Goal: Information Seeking & Learning: Learn about a topic

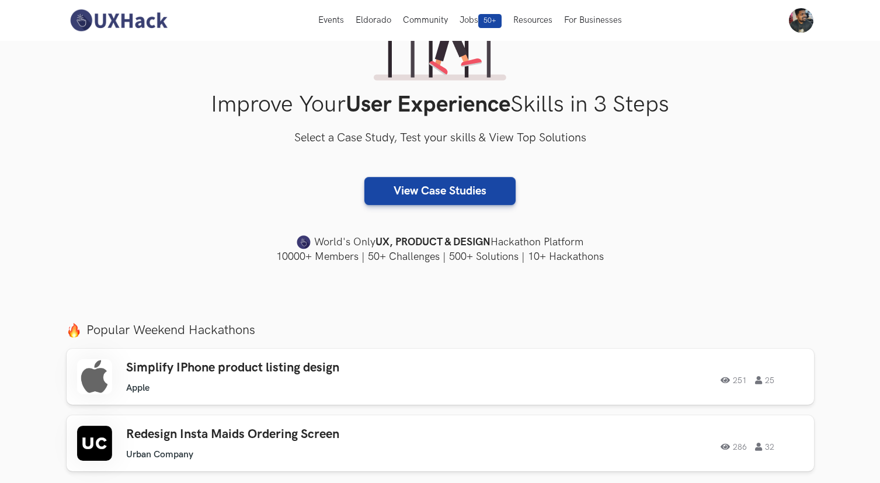
scroll to position [248, 0]
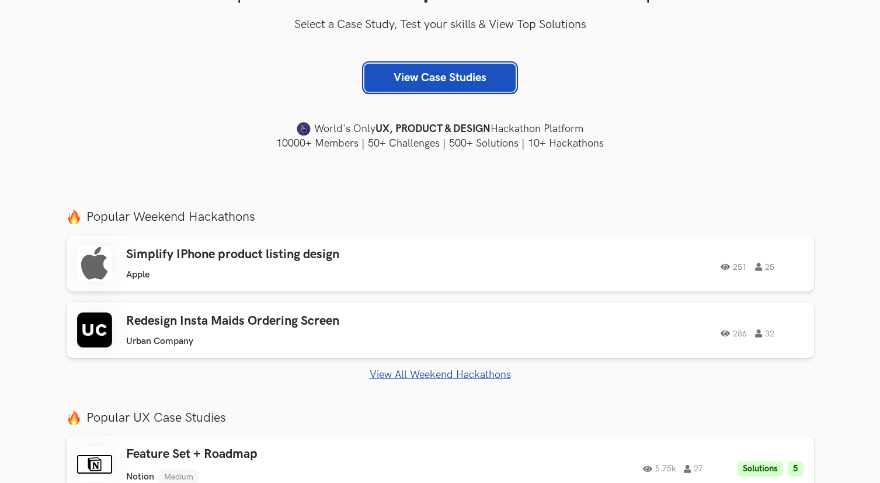
click at [466, 81] on link "View Case Studies" at bounding box center [440, 78] width 151 height 28
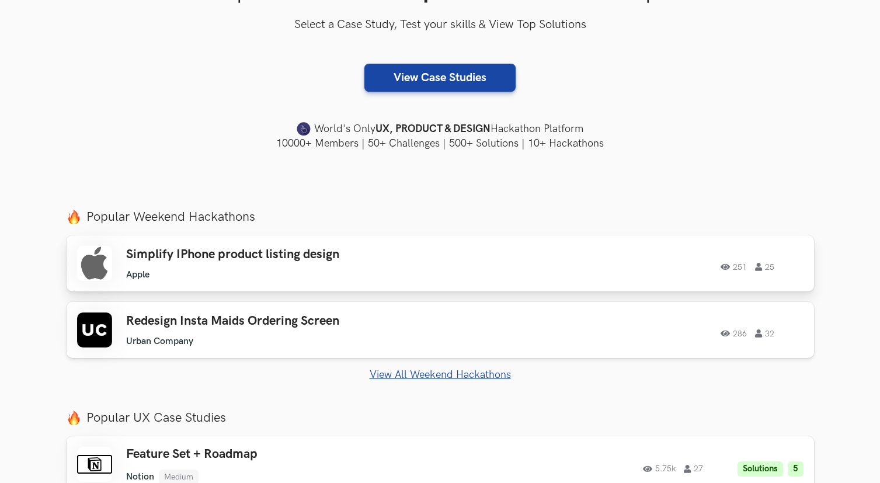
click at [693, 263] on div "251 25" at bounding box center [645, 263] width 318 height 15
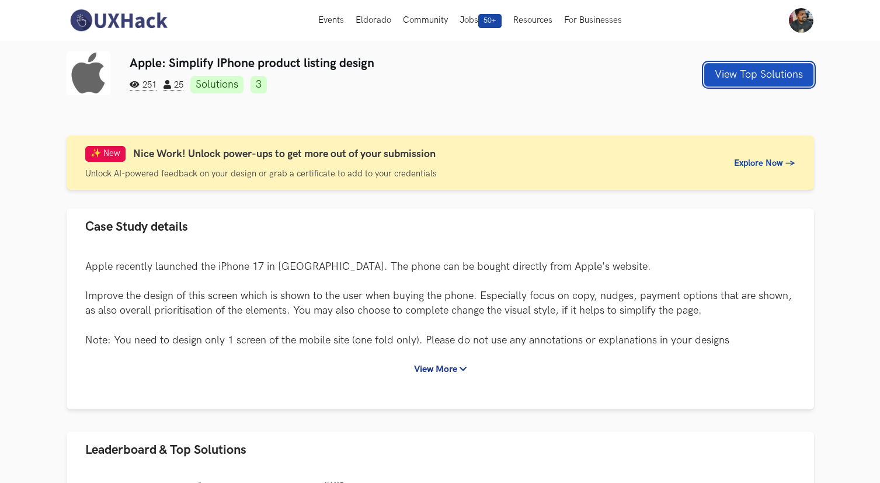
click at [748, 80] on button "View Top Solutions" at bounding box center [759, 74] width 109 height 23
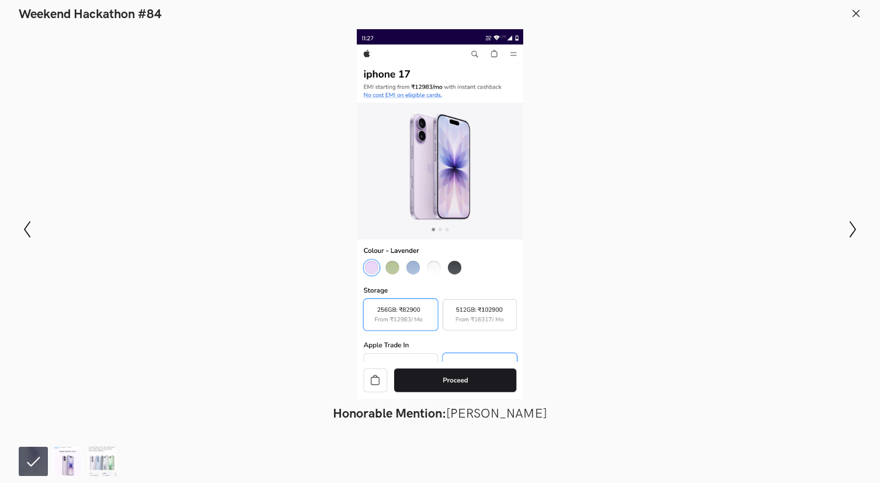
click at [71, 453] on img at bounding box center [67, 461] width 29 height 29
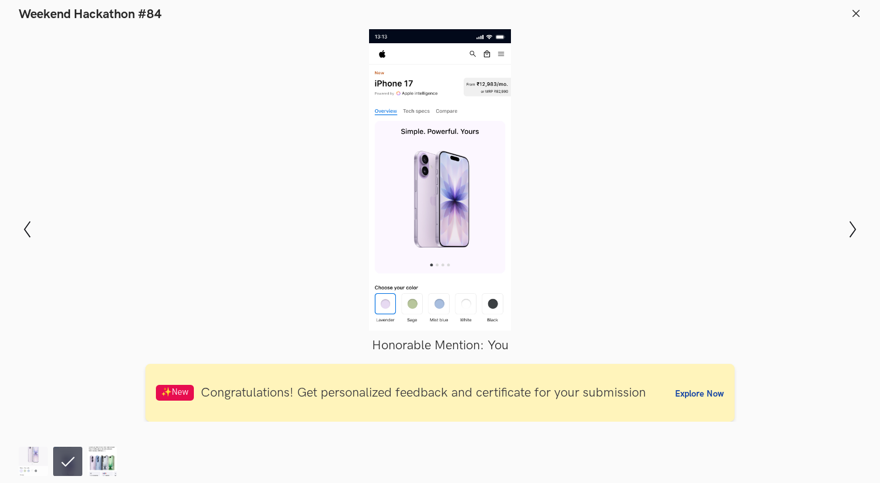
click at [105, 462] on img at bounding box center [102, 461] width 29 height 29
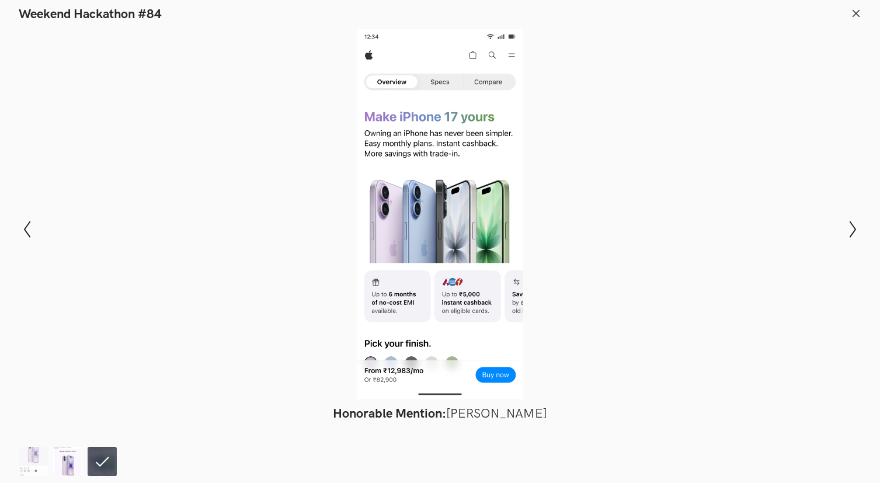
click at [74, 459] on img at bounding box center [67, 461] width 29 height 29
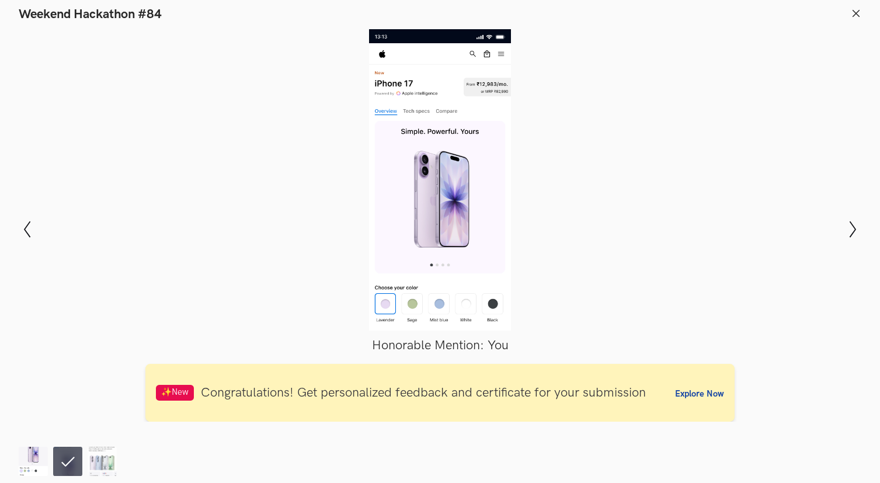
click at [35, 460] on img at bounding box center [33, 461] width 29 height 29
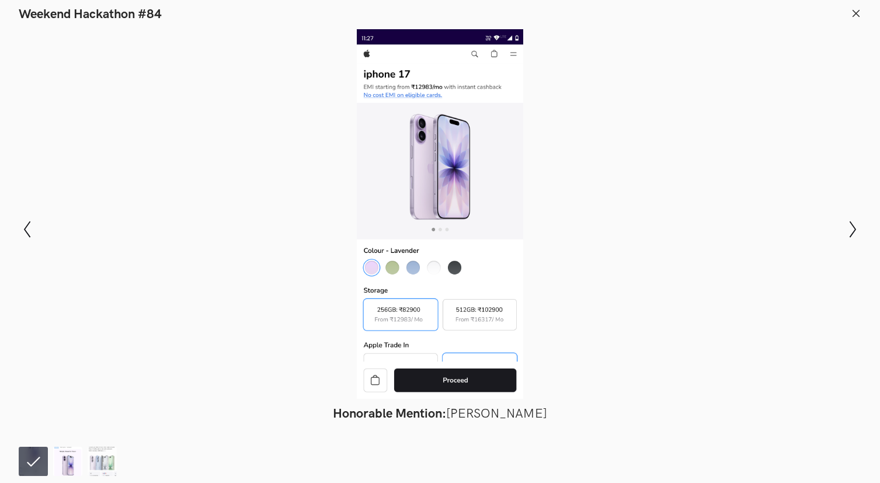
click at [72, 466] on img at bounding box center [67, 461] width 29 height 29
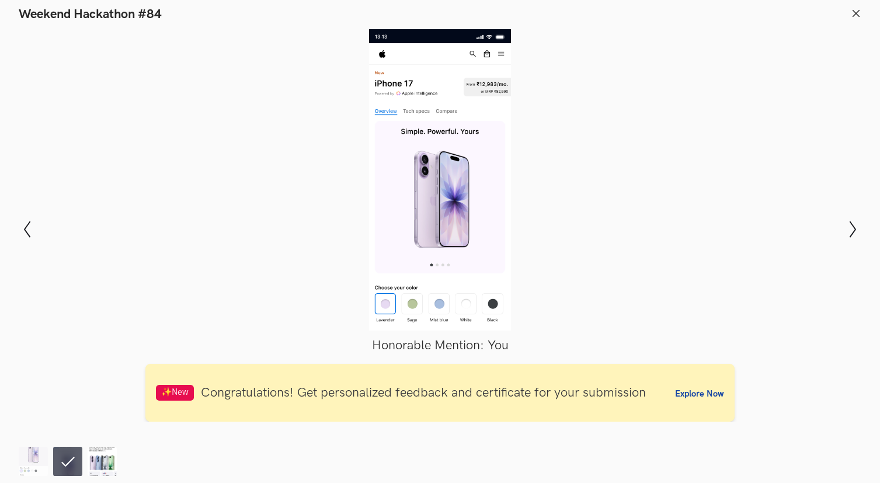
click at [99, 463] on img at bounding box center [102, 461] width 29 height 29
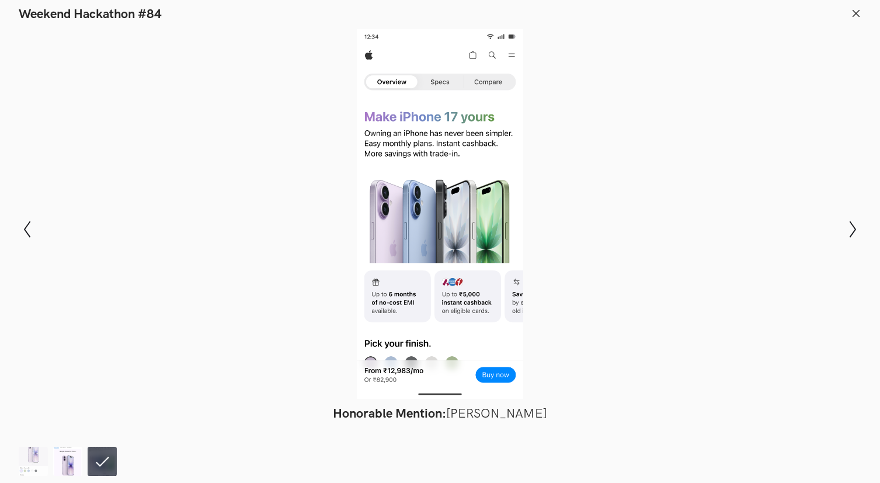
click at [78, 467] on img at bounding box center [67, 461] width 29 height 29
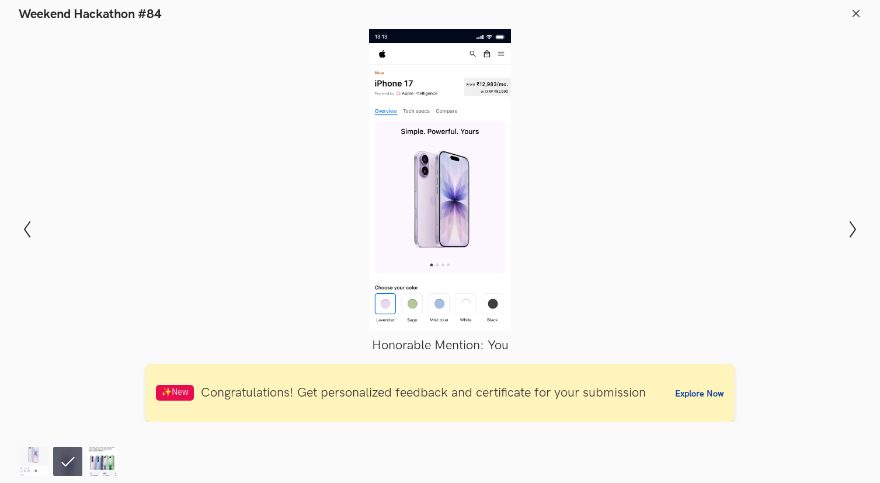
click at [98, 462] on img at bounding box center [102, 461] width 29 height 29
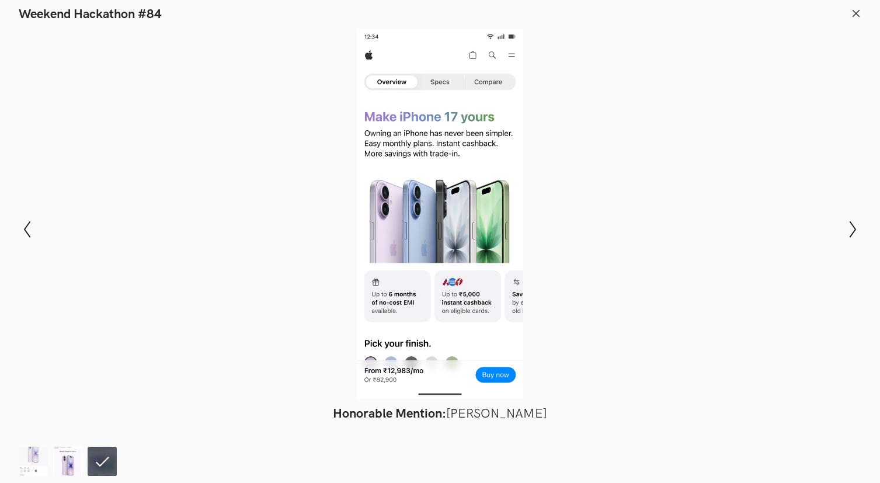
click at [66, 464] on img at bounding box center [67, 461] width 29 height 29
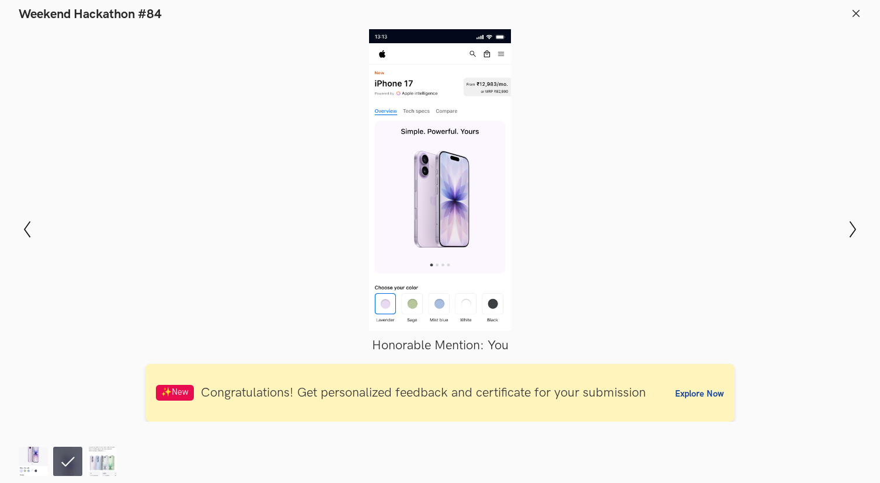
click at [37, 467] on img at bounding box center [33, 461] width 29 height 29
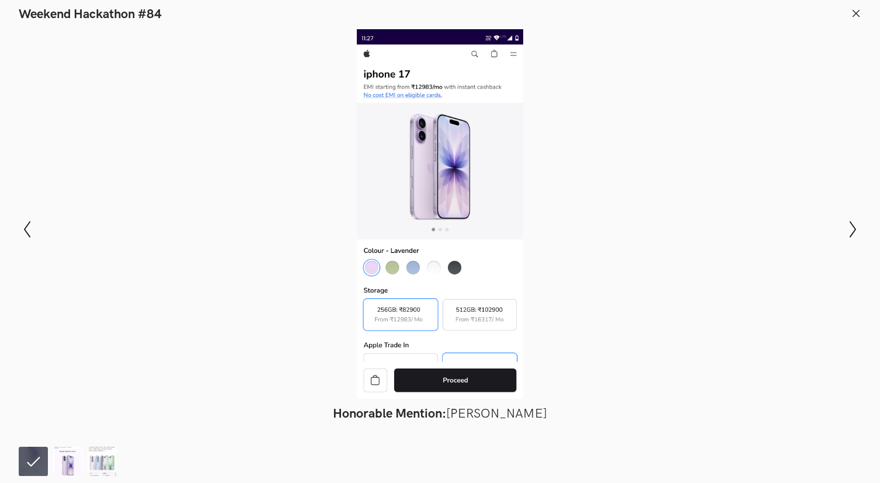
click at [56, 464] on img at bounding box center [67, 461] width 29 height 29
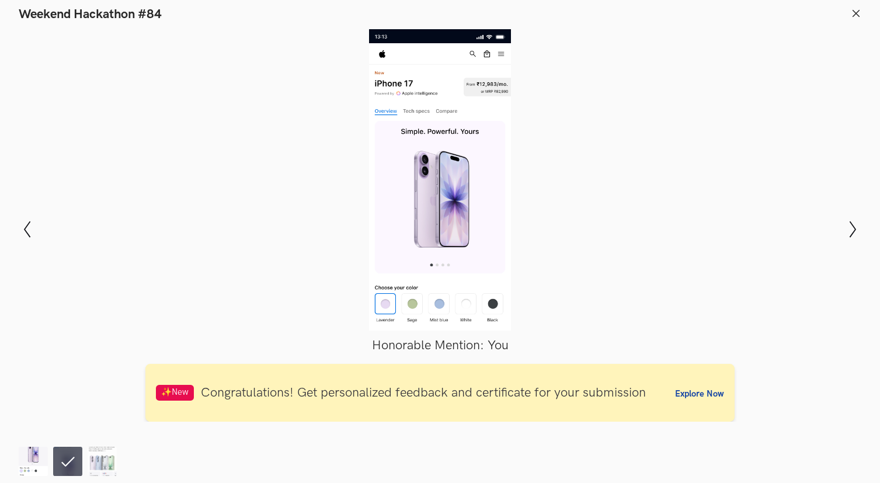
click at [23, 471] on img at bounding box center [33, 461] width 29 height 29
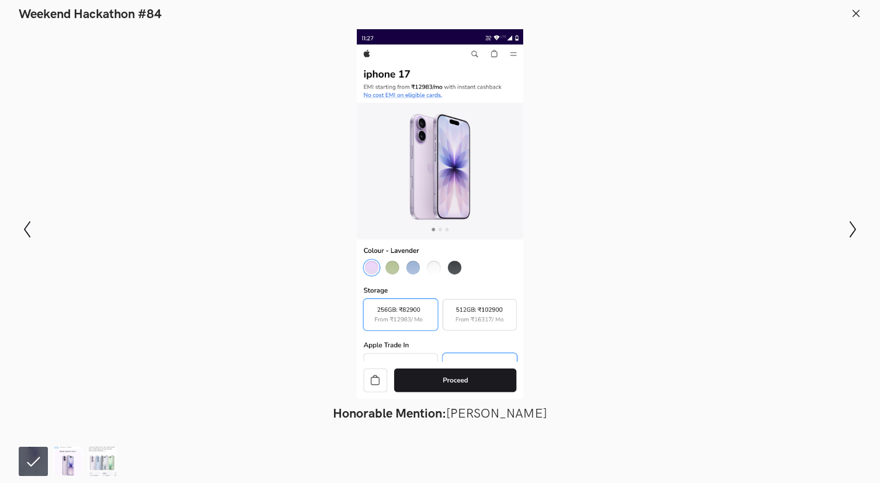
click at [54, 465] on img at bounding box center [67, 461] width 29 height 29
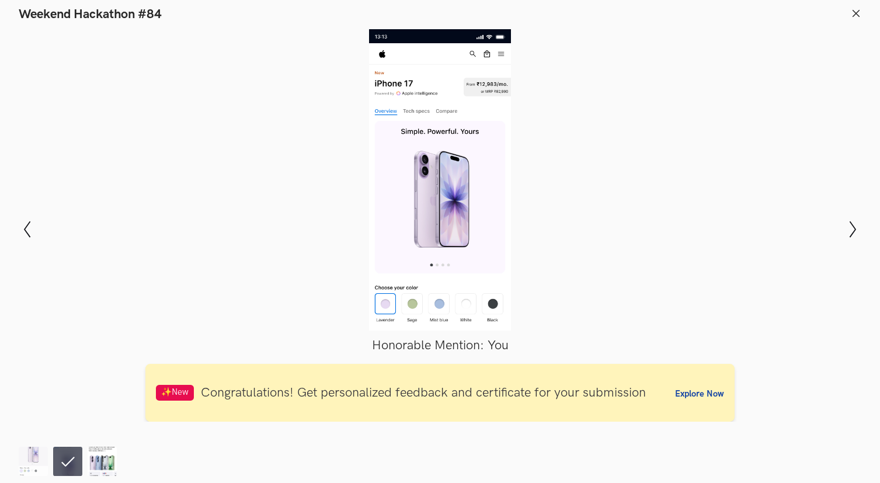
click at [96, 463] on img at bounding box center [102, 461] width 29 height 29
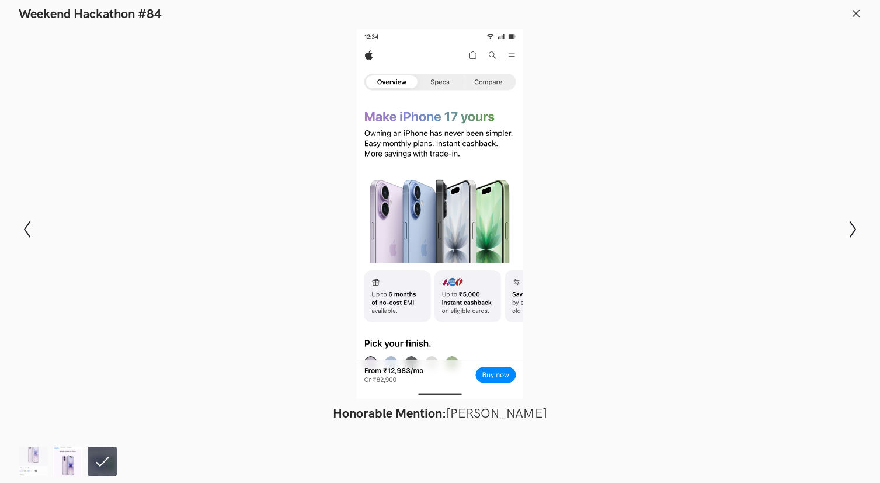
click at [77, 466] on img at bounding box center [67, 461] width 29 height 29
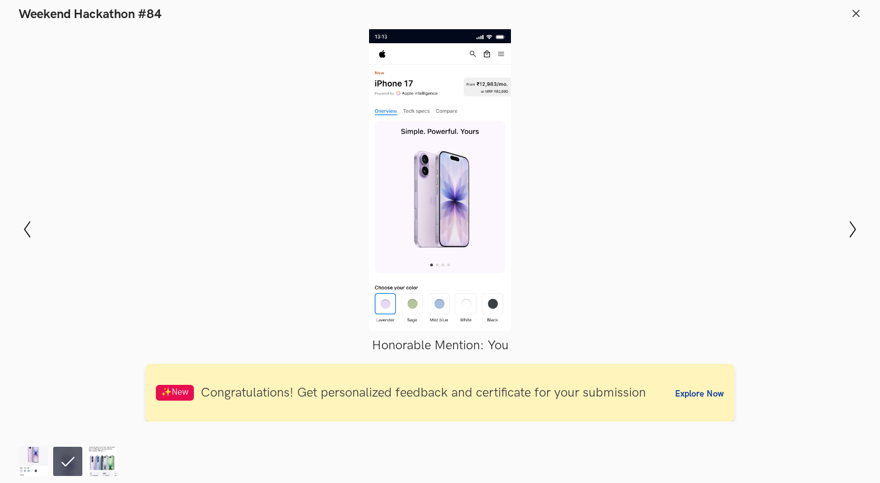
click at [862, 11] on header "Weekend Hackathon #84" at bounding box center [440, 11] width 880 height 22
click at [858, 13] on icon at bounding box center [856, 13] width 11 height 11
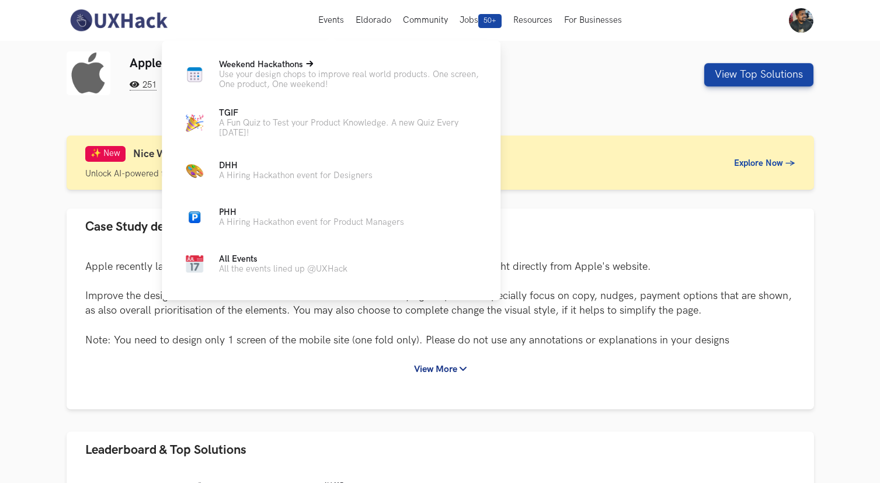
click at [255, 84] on p "Use your design chops to improve real world products. One screen, One product, …" at bounding box center [350, 80] width 263 height 20
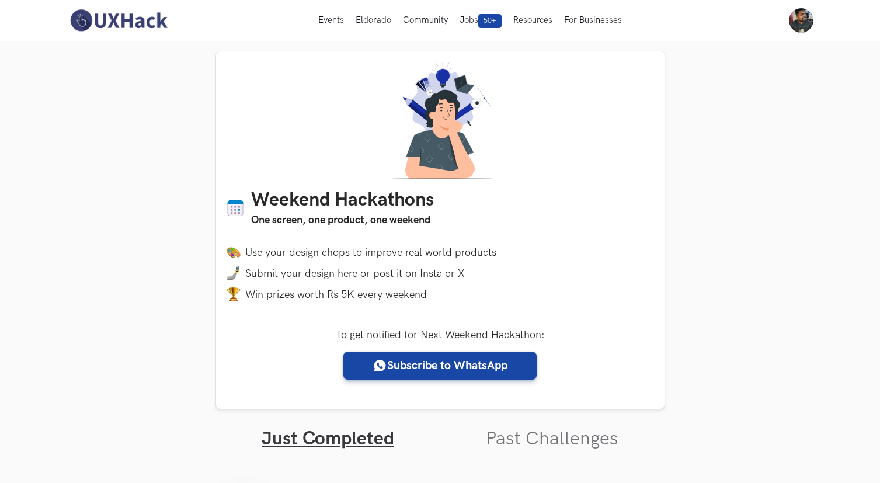
click at [126, 18] on img at bounding box center [119, 20] width 104 height 25
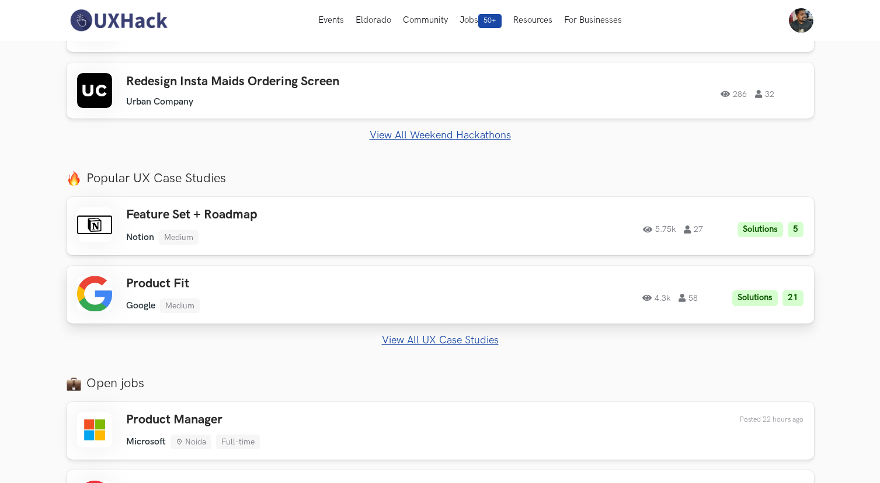
scroll to position [376, 0]
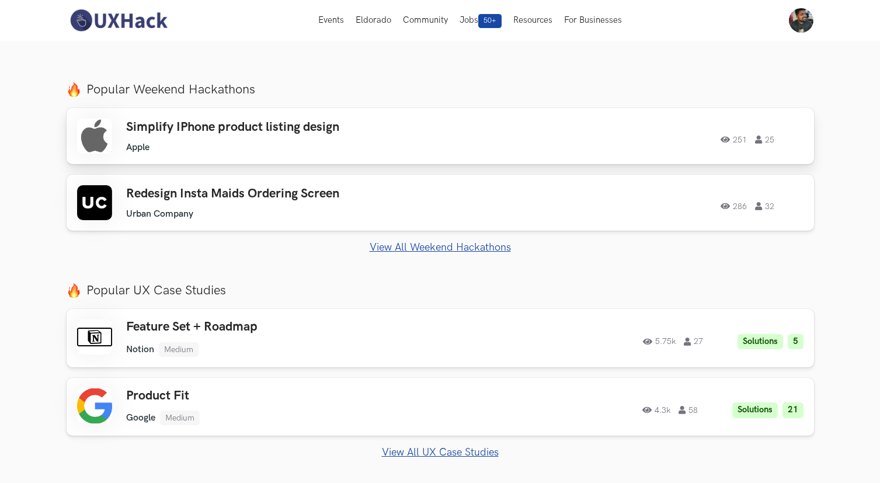
click at [616, 138] on div "251 25" at bounding box center [645, 136] width 318 height 15
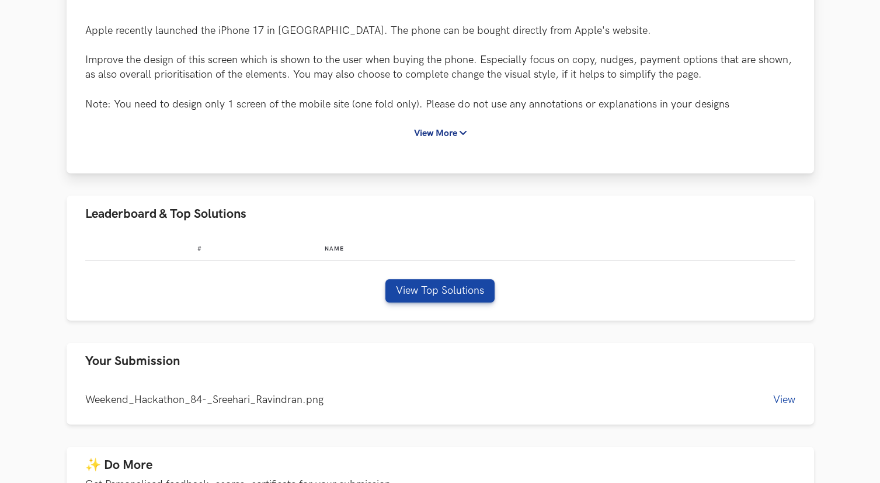
scroll to position [470, 0]
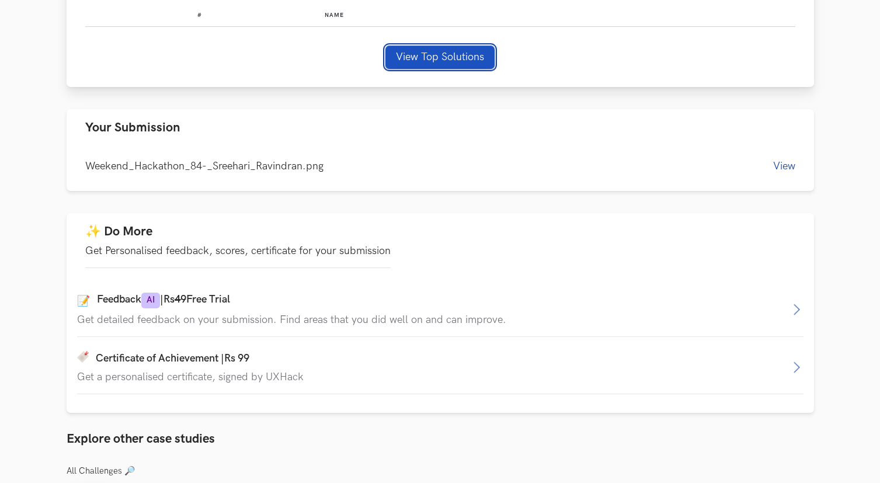
click at [456, 61] on button "View Top Solutions" at bounding box center [440, 57] width 109 height 23
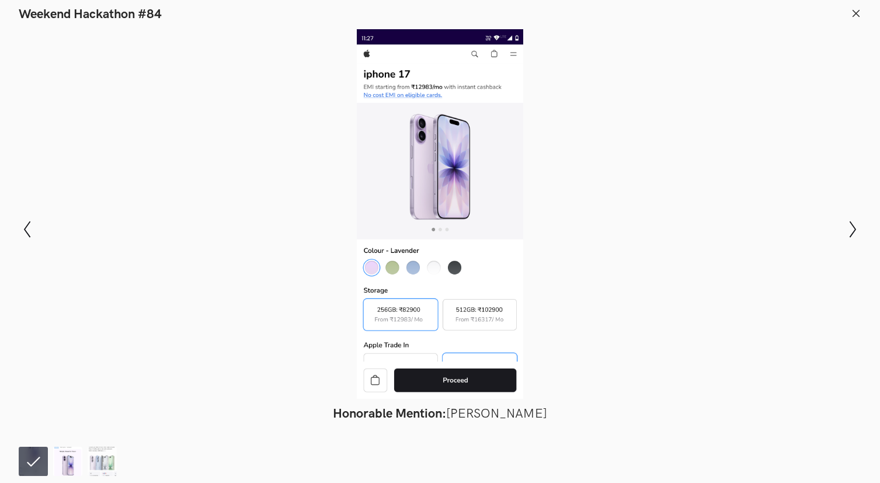
click at [71, 463] on img at bounding box center [67, 461] width 29 height 29
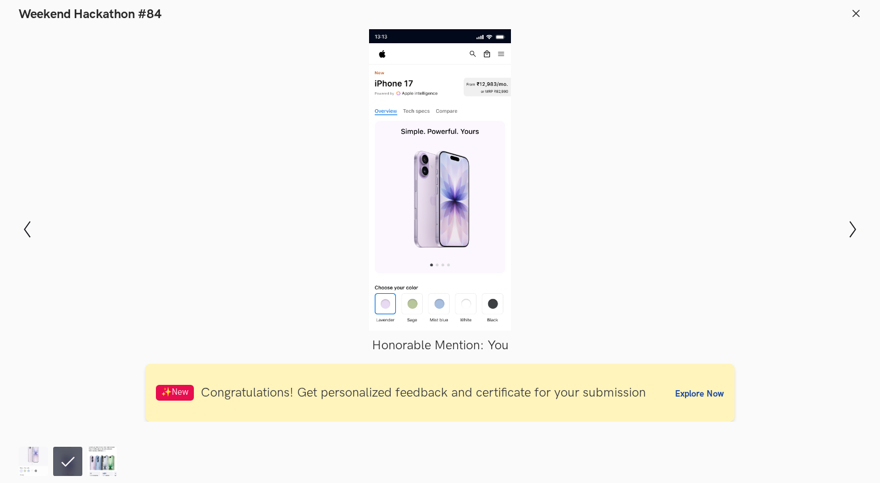
click at [104, 460] on img at bounding box center [102, 461] width 29 height 29
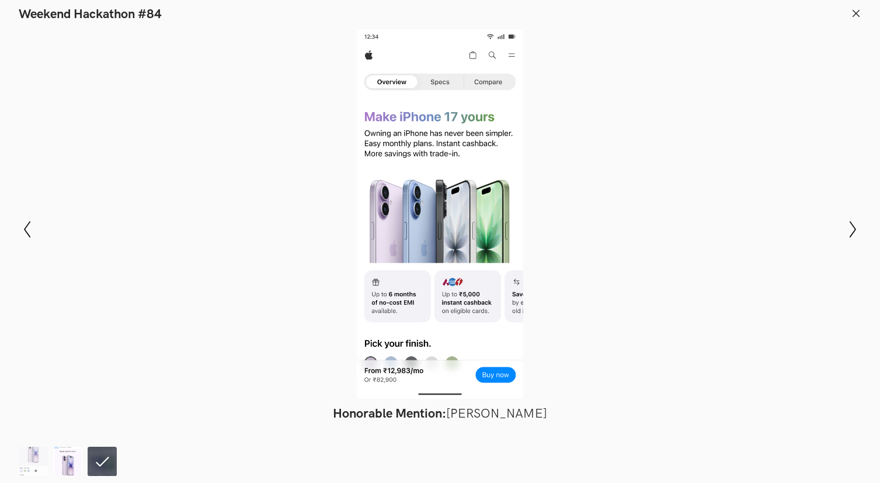
click at [72, 460] on img at bounding box center [67, 461] width 29 height 29
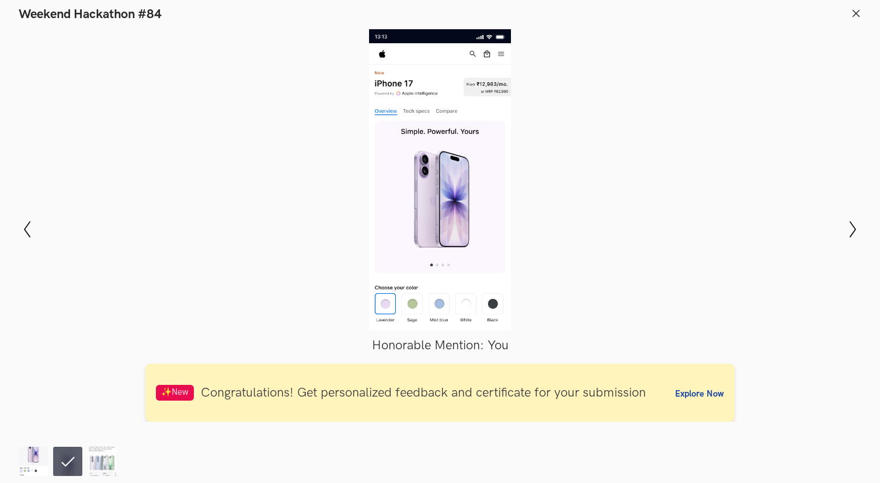
click at [34, 463] on img at bounding box center [33, 461] width 29 height 29
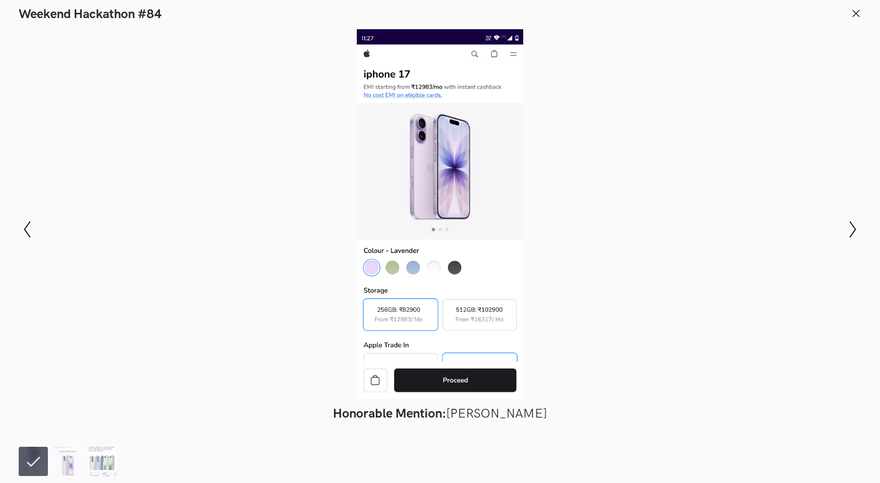
click at [49, 459] on ol at bounding box center [70, 461] width 103 height 29
click at [57, 459] on img at bounding box center [67, 461] width 29 height 29
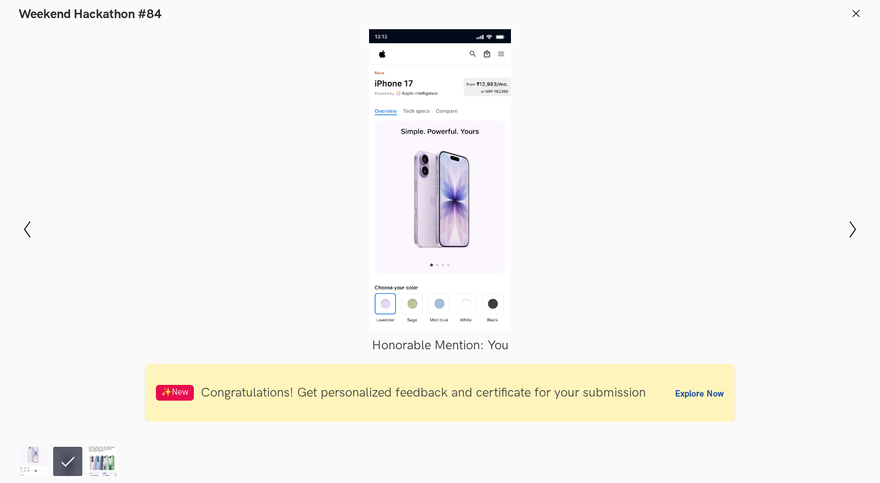
click at [89, 457] on img at bounding box center [102, 461] width 29 height 29
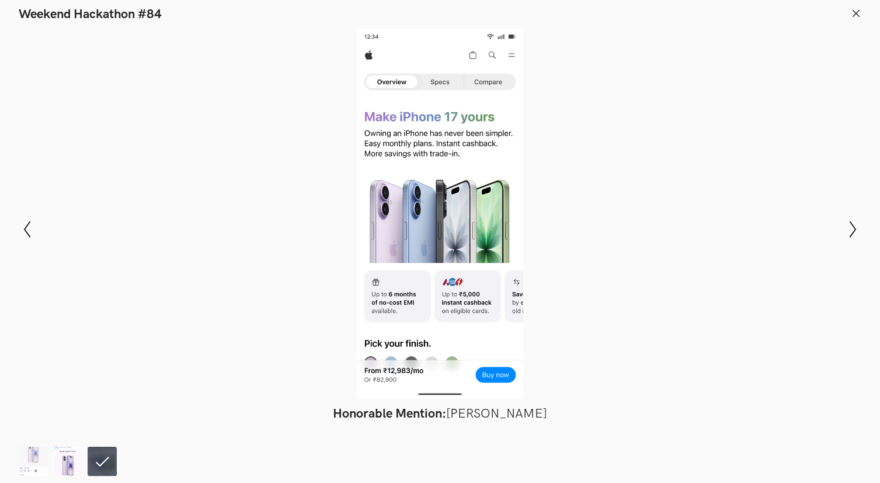
click at [67, 462] on img at bounding box center [67, 461] width 29 height 29
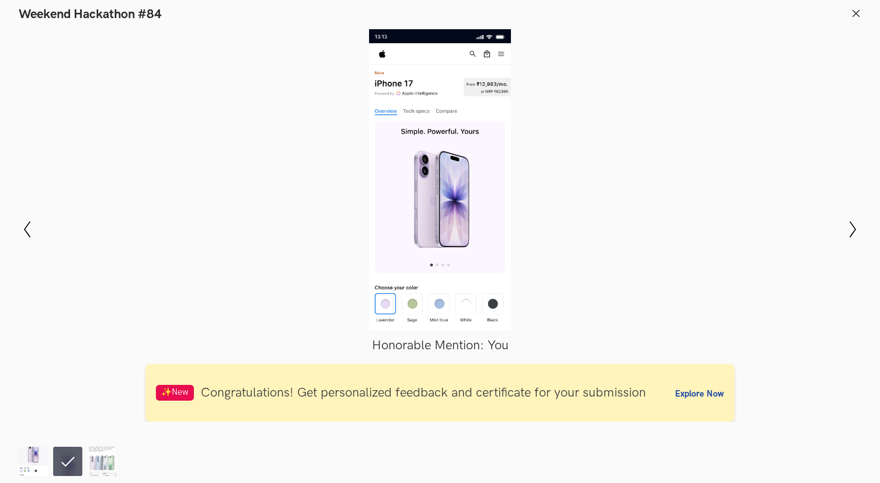
click at [43, 464] on img at bounding box center [33, 461] width 29 height 29
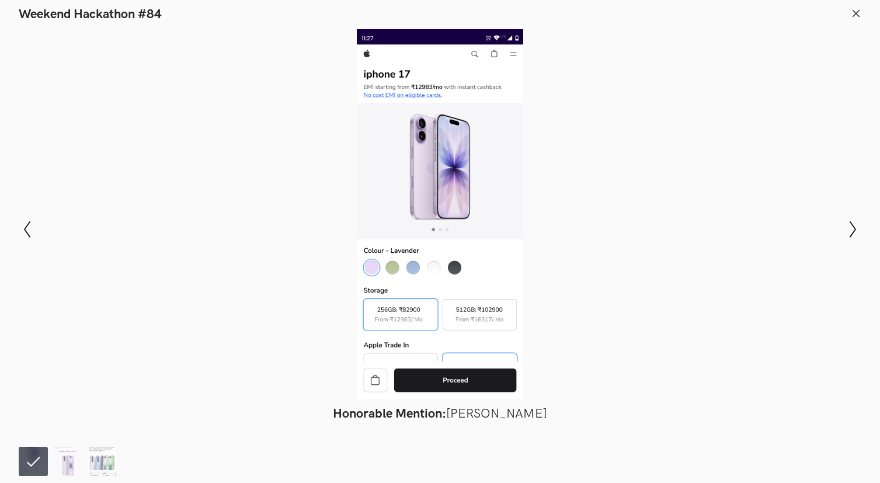
click at [82, 460] on ol at bounding box center [70, 461] width 103 height 29
click at [100, 459] on img at bounding box center [102, 461] width 29 height 29
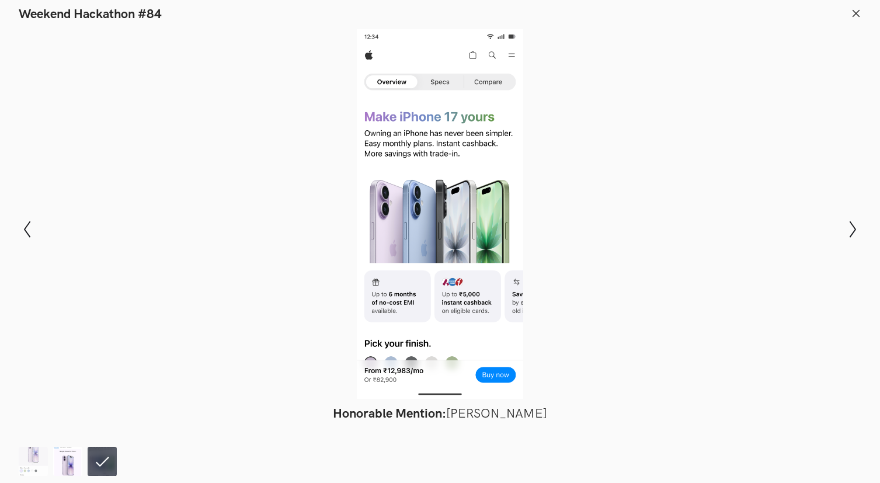
click at [70, 464] on img at bounding box center [67, 461] width 29 height 29
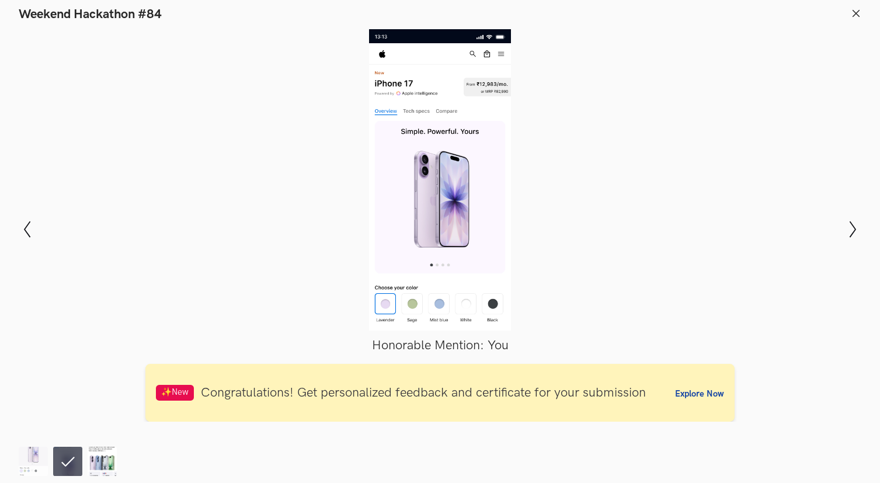
click at [98, 460] on img at bounding box center [102, 461] width 29 height 29
